Goal: Task Accomplishment & Management: Use online tool/utility

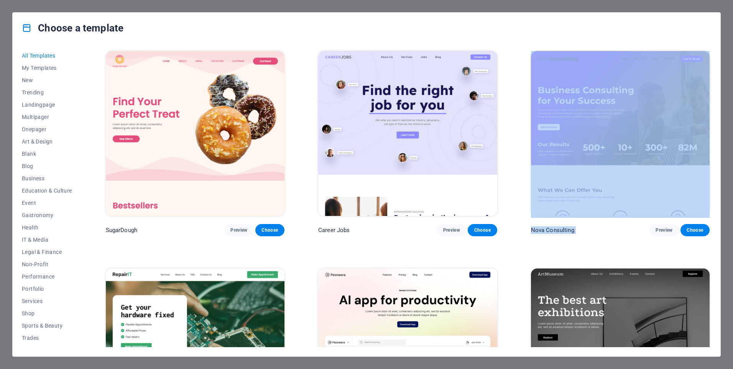
drag, startPoint x: 711, startPoint y: 56, endPoint x: 708, endPoint y: 89, distance: 33.9
click at [708, 89] on div "All Templates My Templates New Trending Landingpage Multipager Onepager Art & D…" at bounding box center [367, 199] width 708 height 313
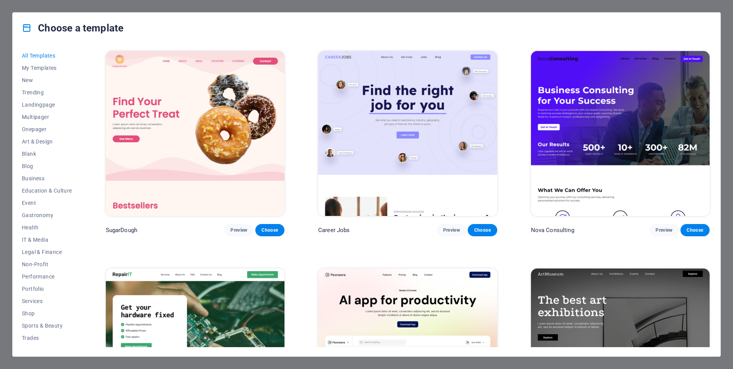
click at [682, 31] on div "Choose a template" at bounding box center [367, 28] width 708 height 31
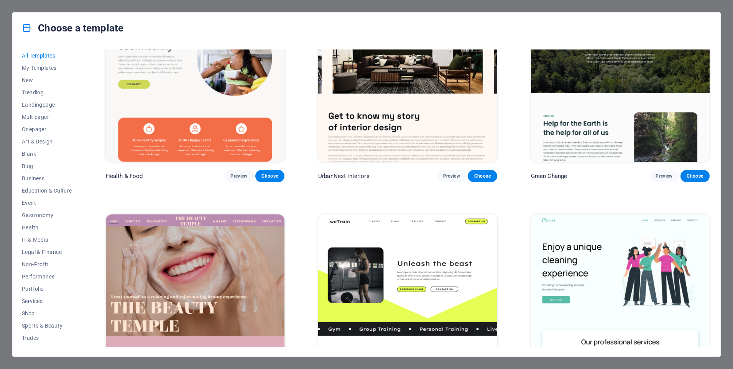
scroll to position [1812, 0]
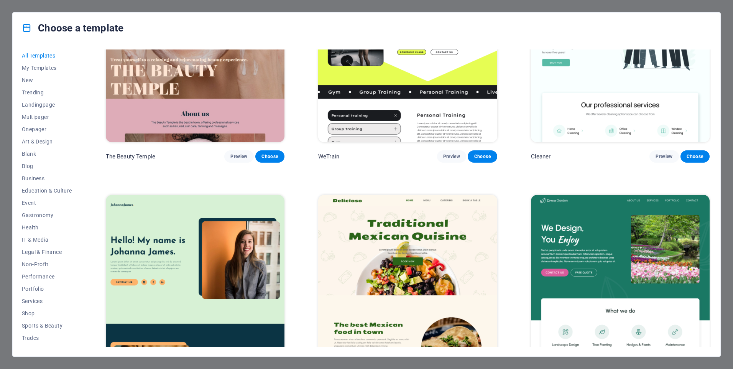
drag, startPoint x: 713, startPoint y: 174, endPoint x: 713, endPoint y: 189, distance: 14.6
click at [713, 189] on div "All Templates My Templates New Trending Landingpage Multipager Onepager Art & D…" at bounding box center [367, 199] width 708 height 313
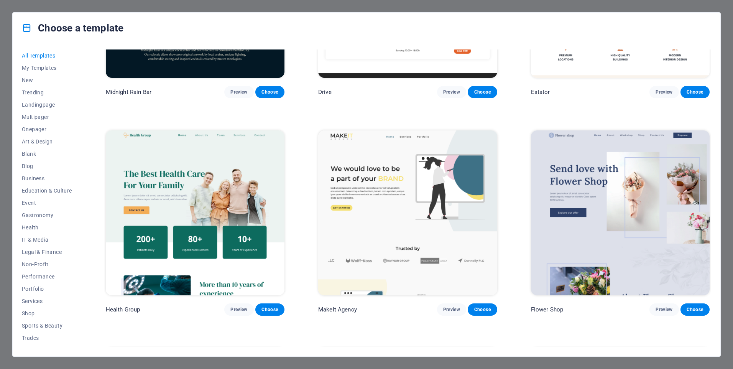
scroll to position [2534, 0]
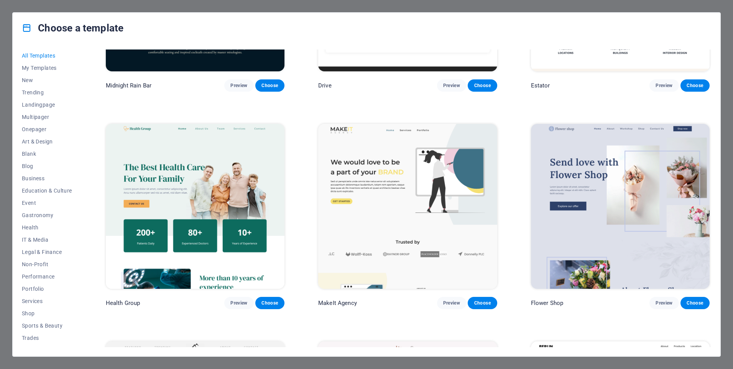
drag, startPoint x: 711, startPoint y: 202, endPoint x: 711, endPoint y: 210, distance: 8.1
click at [711, 210] on div "All Templates My Templates New Trending Landingpage Multipager Onepager Art & D…" at bounding box center [367, 199] width 708 height 313
drag, startPoint x: 709, startPoint y: 198, endPoint x: 710, endPoint y: 130, distance: 68.2
click at [710, 130] on div "SugarDough Preview Choose Career Jobs Preview Choose Nova Consulting Preview Ch…" at bounding box center [407, 197] width 607 height 297
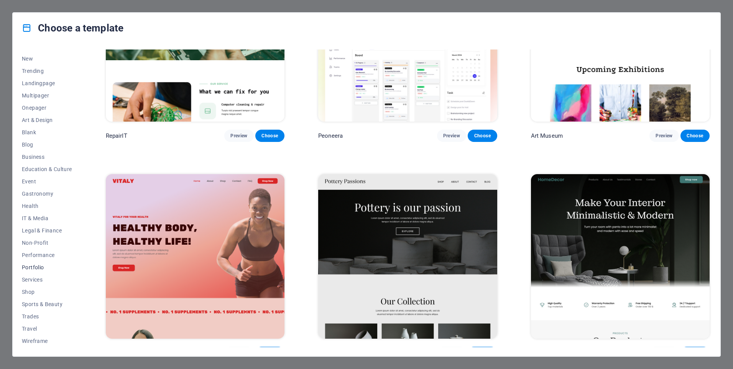
scroll to position [0, 0]
click at [44, 67] on span "My Templates" at bounding box center [47, 68] width 50 height 6
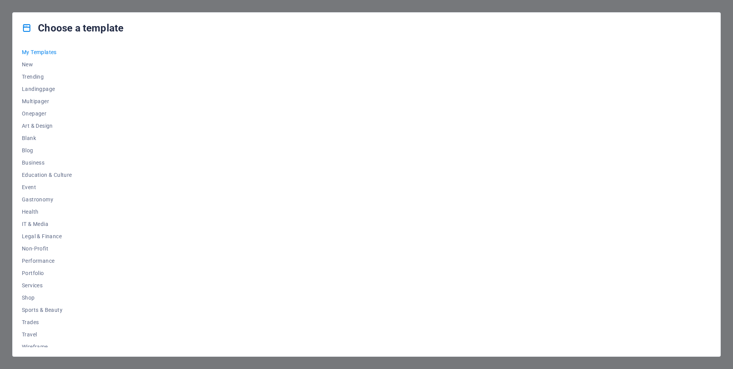
scroll to position [21, 0]
click at [39, 245] on span "Non-Profit" at bounding box center [47, 243] width 50 height 6
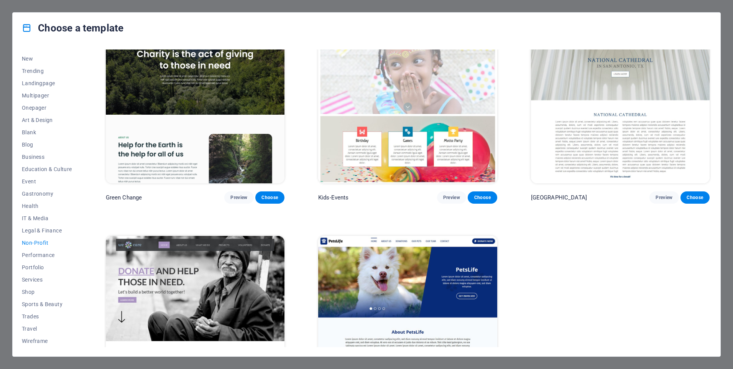
scroll to position [0, 0]
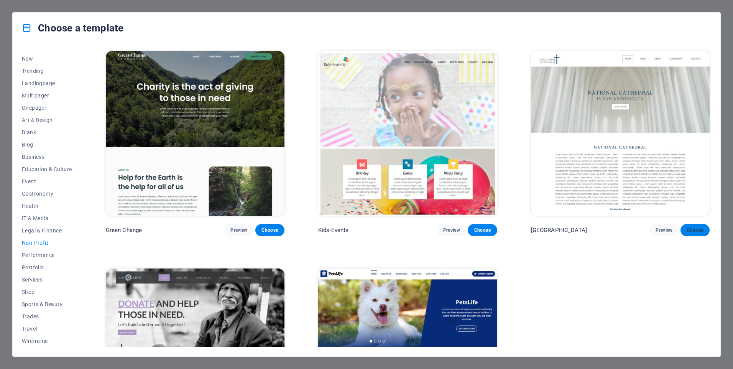
click at [690, 227] on span "Choose" at bounding box center [695, 230] width 17 height 6
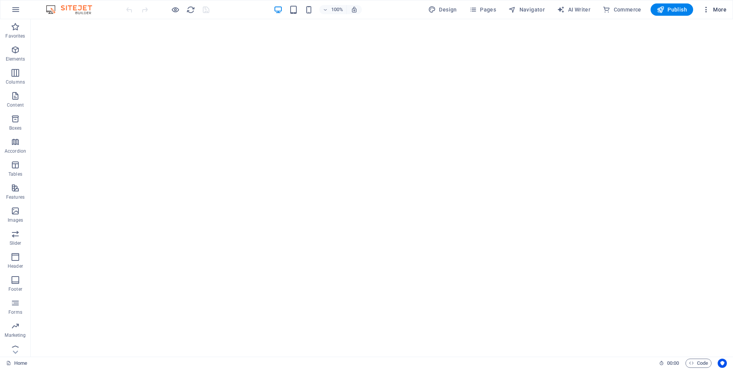
click at [716, 7] on span "More" at bounding box center [714, 10] width 24 height 8
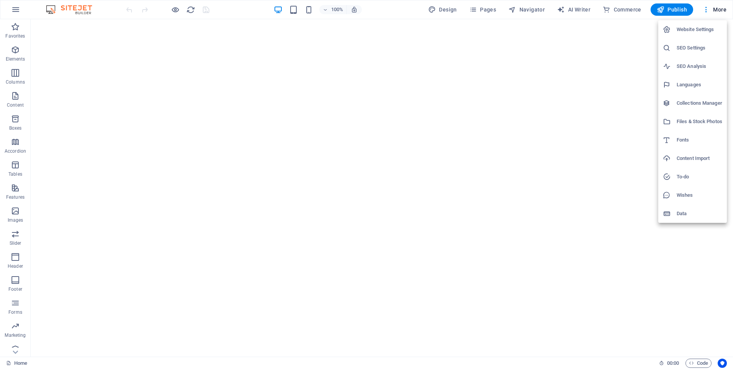
click at [490, 120] on div at bounding box center [366, 184] width 733 height 369
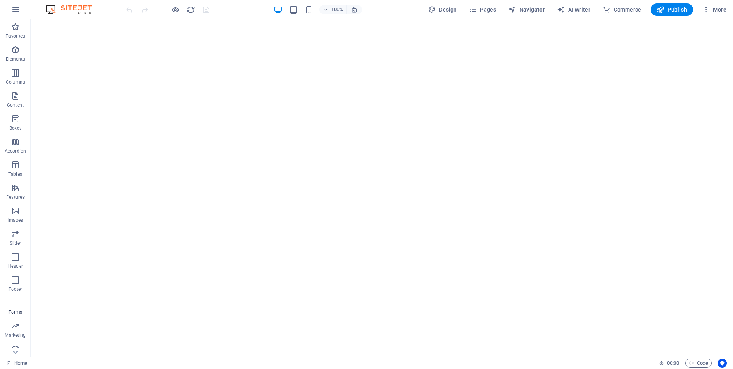
scroll to position [31, 0]
click at [707, 8] on icon "button" at bounding box center [706, 10] width 8 height 8
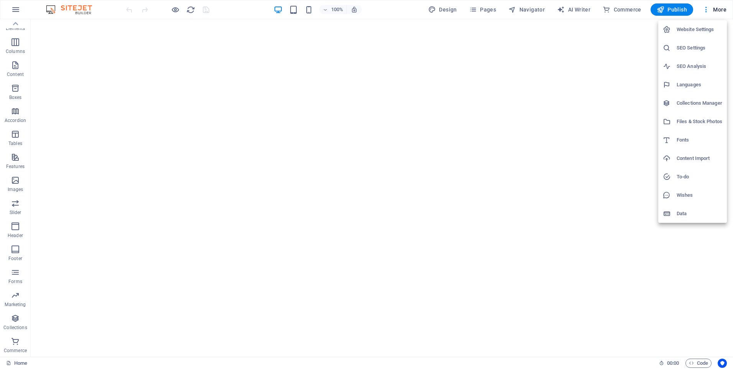
click at [568, 145] on div at bounding box center [366, 184] width 733 height 369
